Goal: Check status: Check status

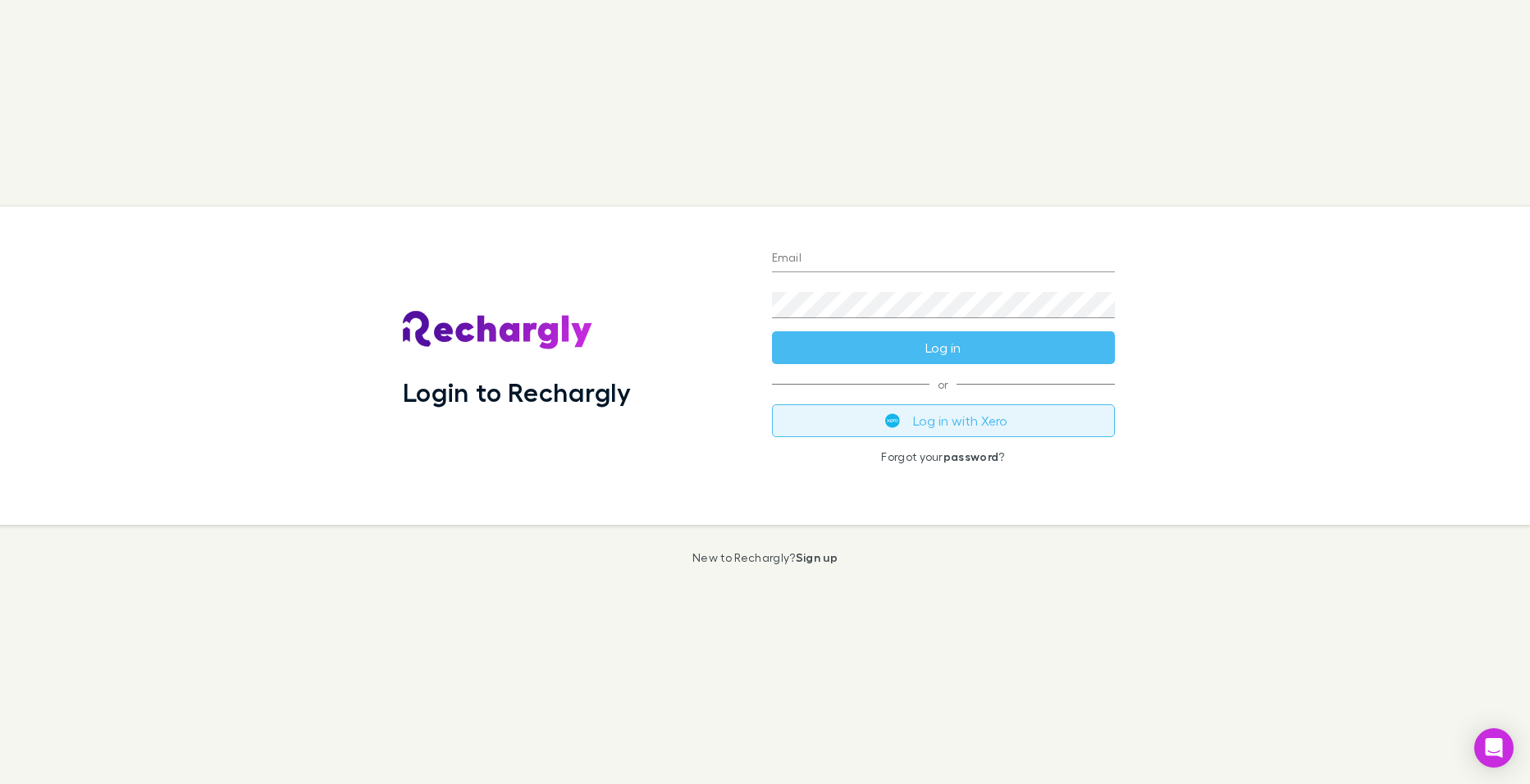
click at [846, 419] on button "Log in with Xero" at bounding box center [944, 420] width 343 height 33
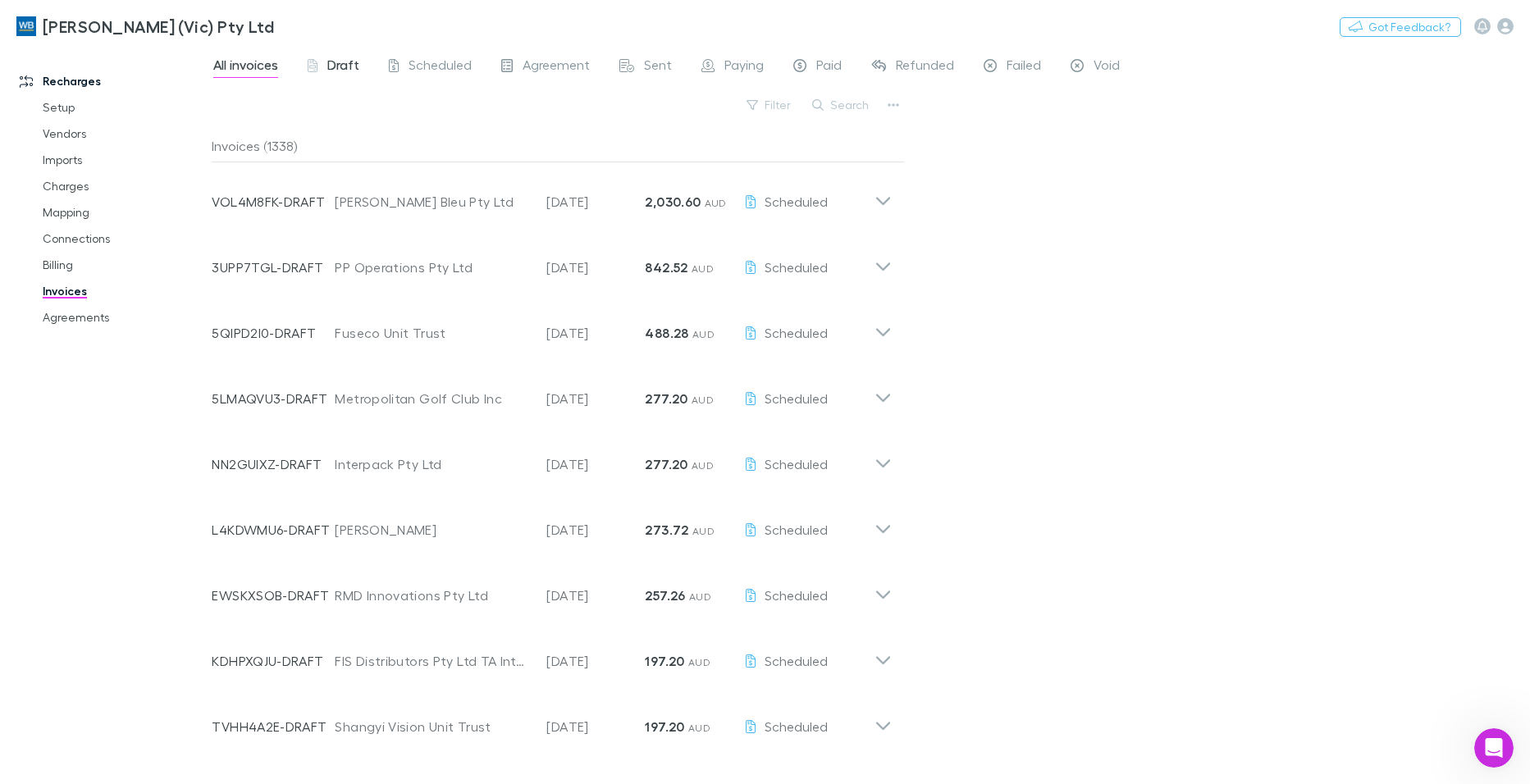
click at [342, 70] on span "Draft" at bounding box center [343, 67] width 32 height 22
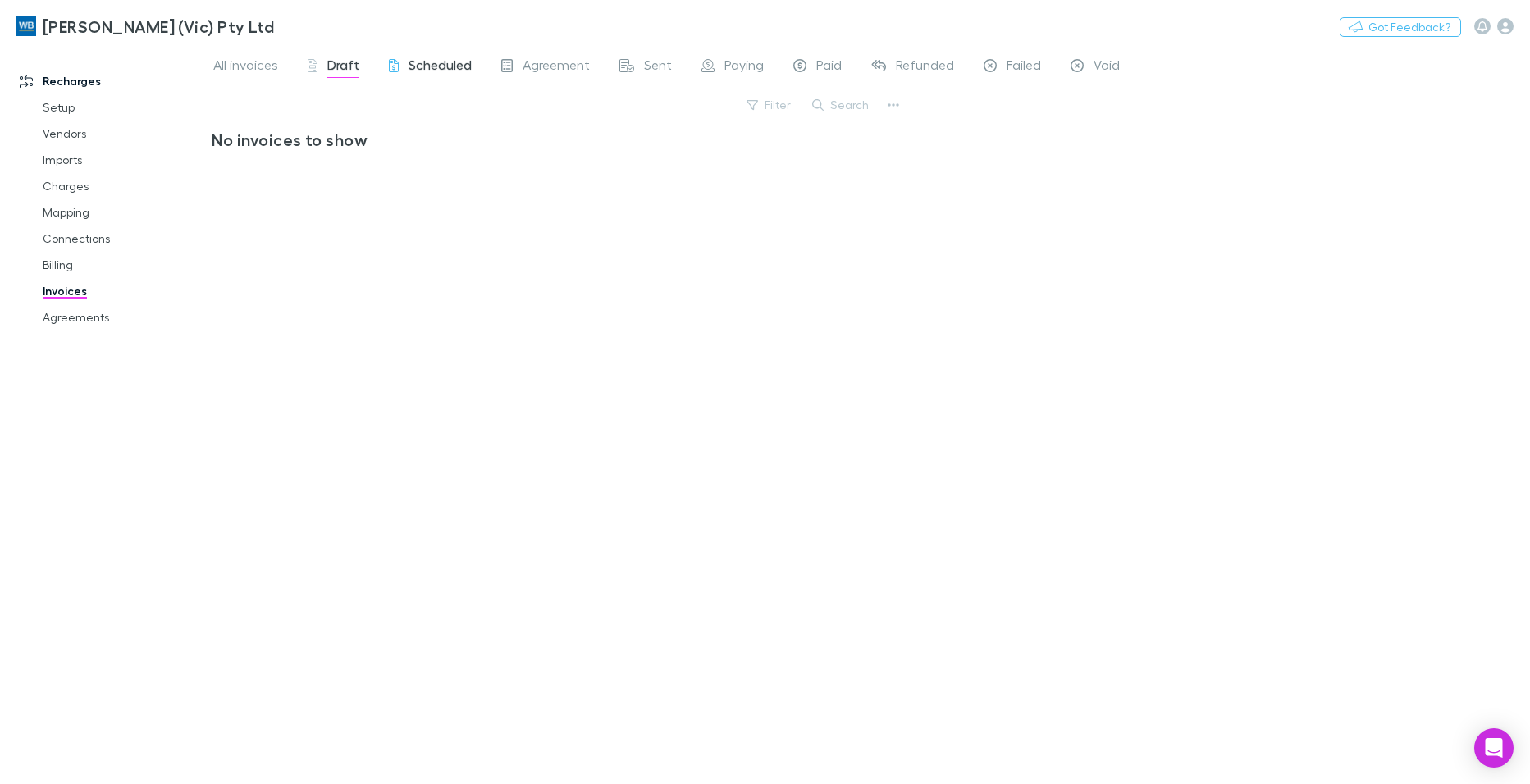
click at [439, 70] on span "Scheduled" at bounding box center [439, 67] width 63 height 22
